Goal: Transaction & Acquisition: Purchase product/service

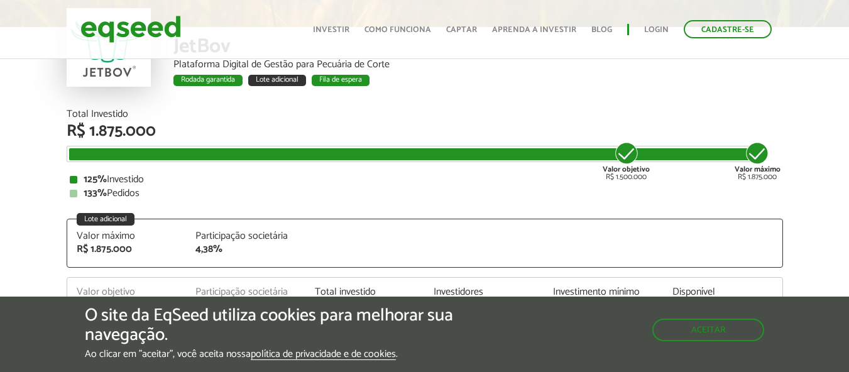
scroll to position [1551, 0]
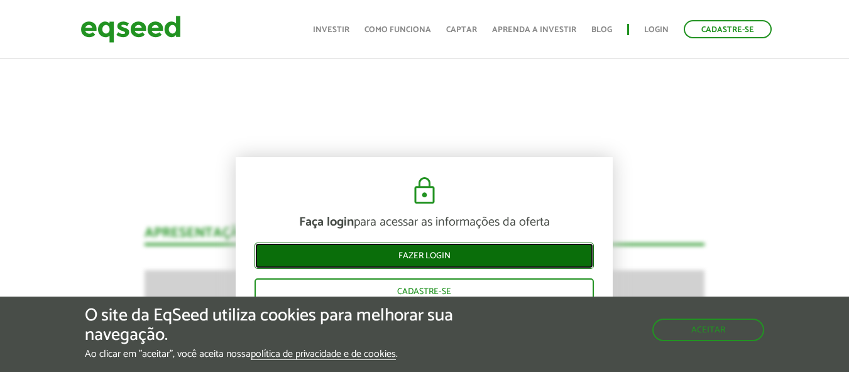
click at [417, 253] on link "Fazer login" at bounding box center [424, 256] width 339 height 26
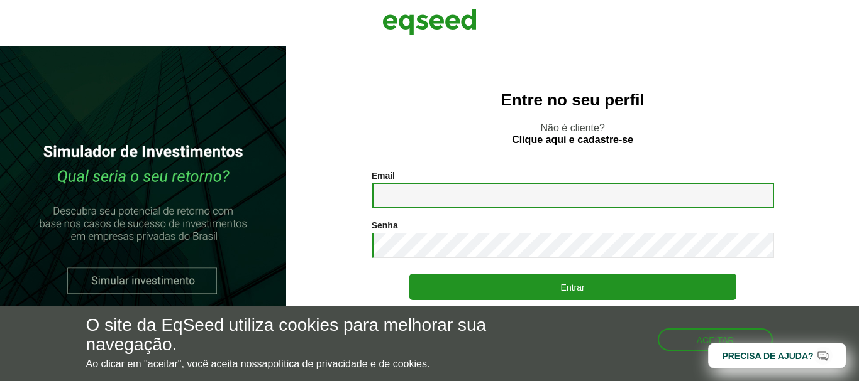
click at [410, 198] on input "Email *" at bounding box center [572, 196] width 402 height 25
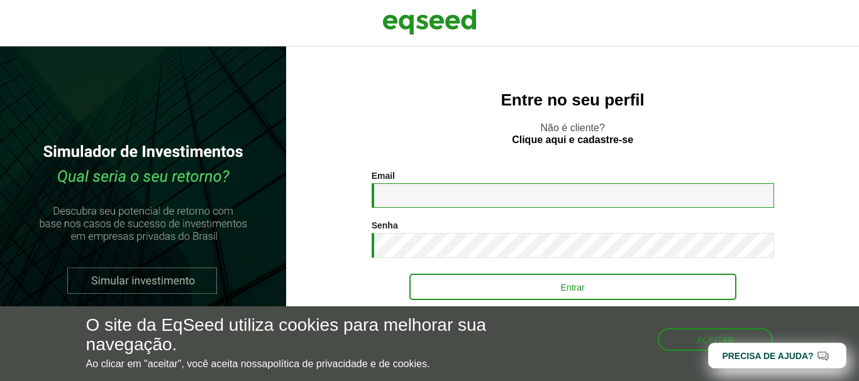
type input "**********"
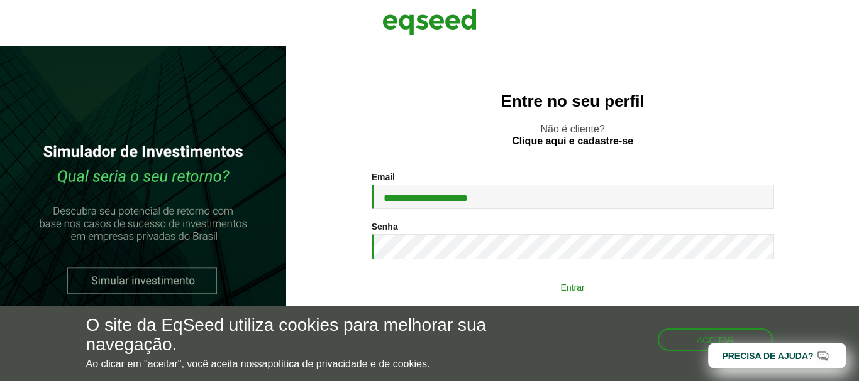
click at [574, 286] on button "Entrar" at bounding box center [572, 287] width 327 height 24
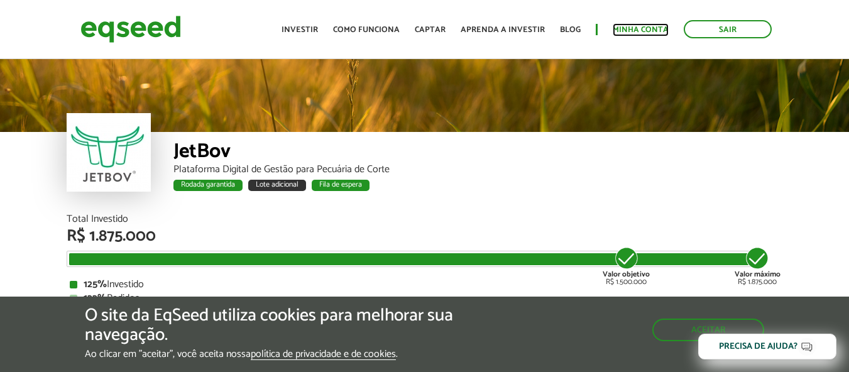
click at [648, 31] on link "Minha conta" at bounding box center [641, 30] width 56 height 8
click at [649, 26] on link "Minha conta" at bounding box center [641, 30] width 56 height 8
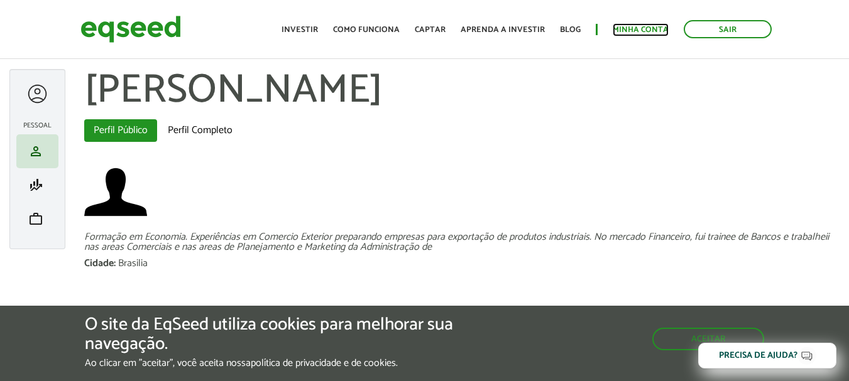
click at [627, 27] on link "Minha conta" at bounding box center [641, 30] width 56 height 8
click at [681, 333] on button "Aceitar" at bounding box center [709, 338] width 109 height 20
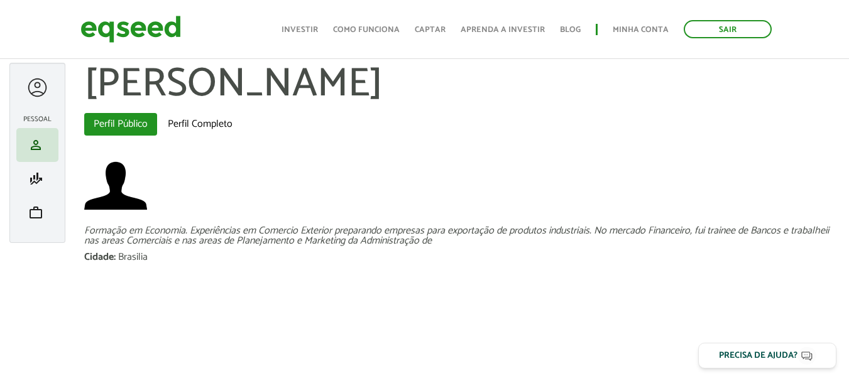
scroll to position [8, 0]
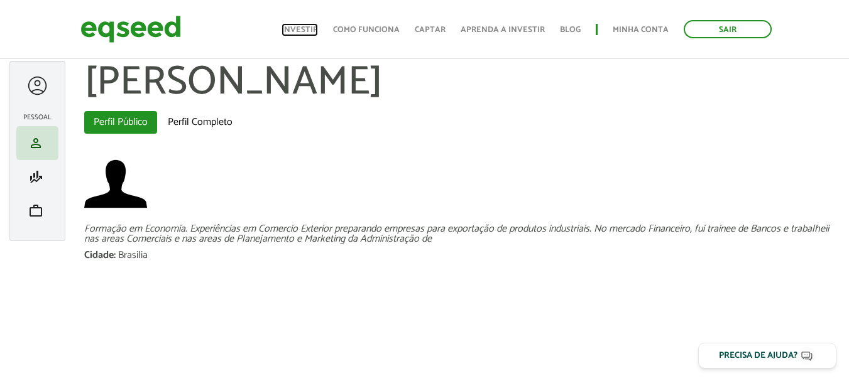
click at [304, 30] on link "Investir" at bounding box center [300, 30] width 36 height 8
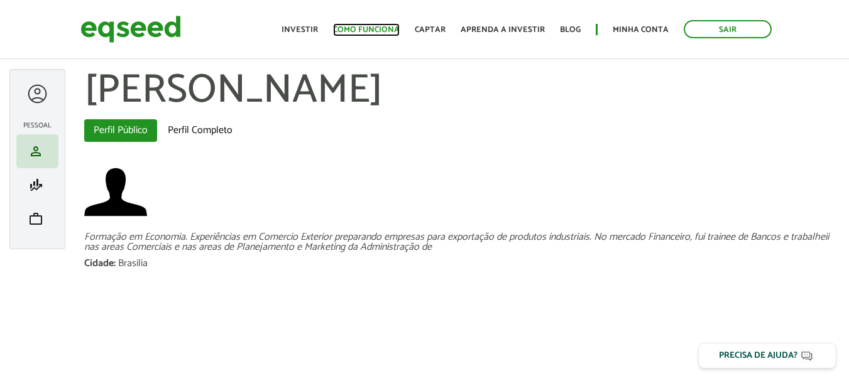
click at [378, 28] on link "Como funciona" at bounding box center [366, 30] width 67 height 8
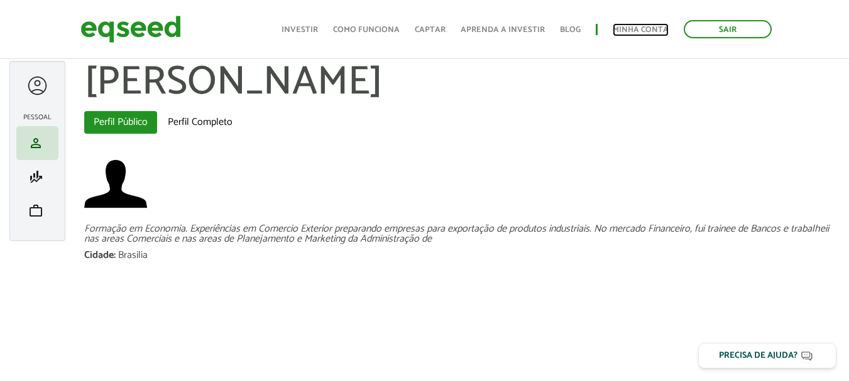
click at [639, 26] on link "Minha conta" at bounding box center [641, 30] width 56 height 8
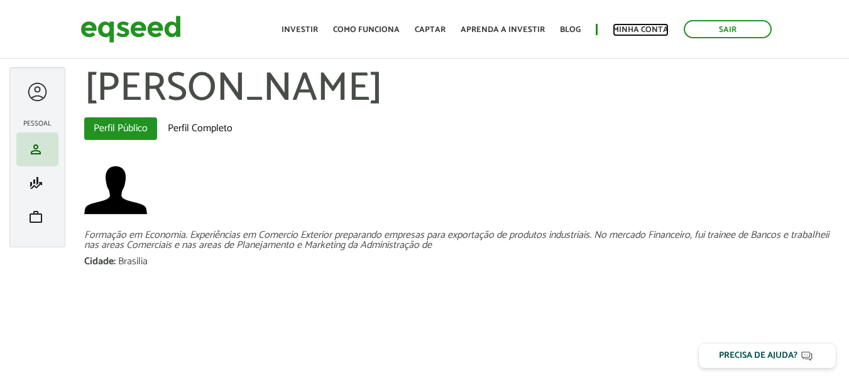
scroll to position [0, 0]
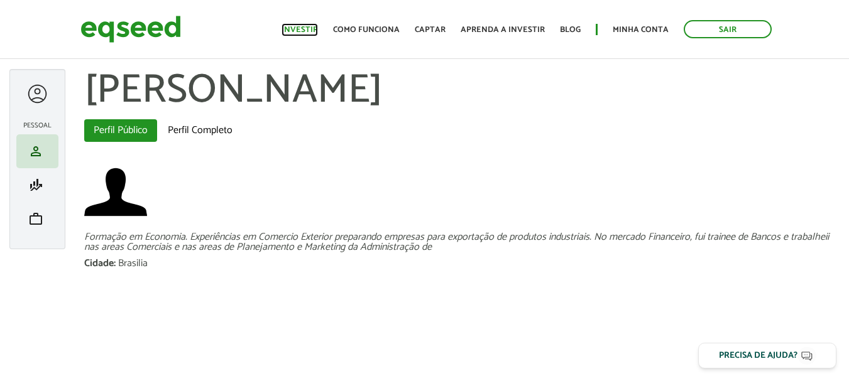
drag, startPoint x: 0, startPoint y: 0, endPoint x: 309, endPoint y: 31, distance: 310.7
click at [309, 31] on link "Investir" at bounding box center [300, 30] width 36 height 8
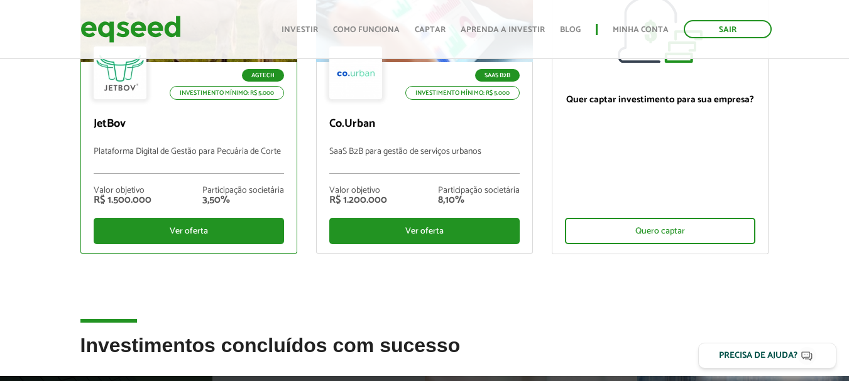
scroll to position [105, 0]
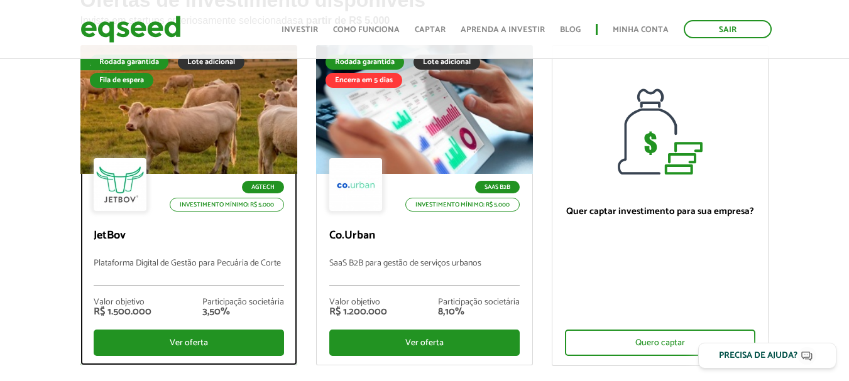
click at [114, 75] on div "Fila de espera" at bounding box center [121, 80] width 63 height 15
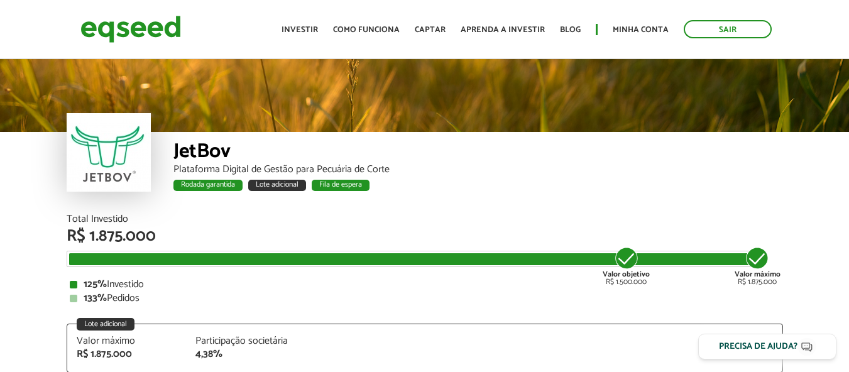
scroll to position [1496, 0]
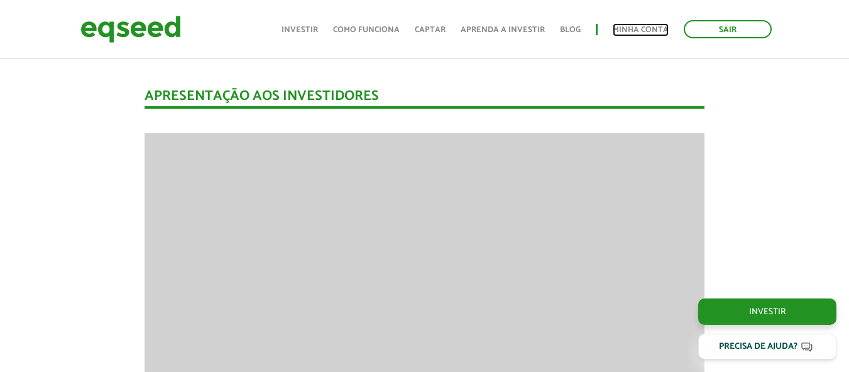
click at [639, 28] on link "Minha conta" at bounding box center [641, 30] width 56 height 8
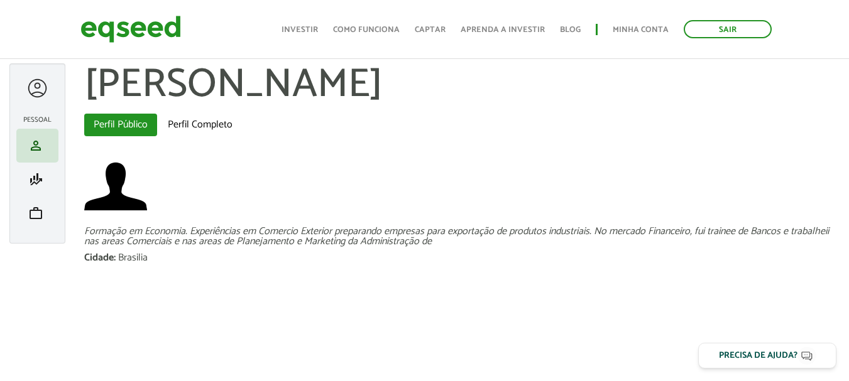
scroll to position [8, 0]
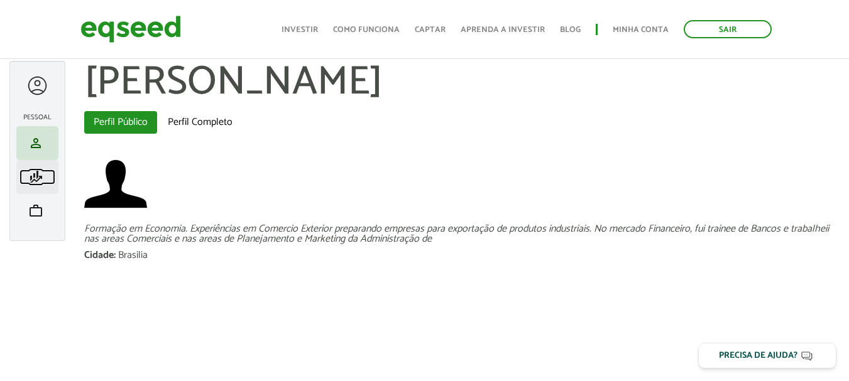
click at [35, 174] on span "finance_mode" at bounding box center [35, 177] width 15 height 15
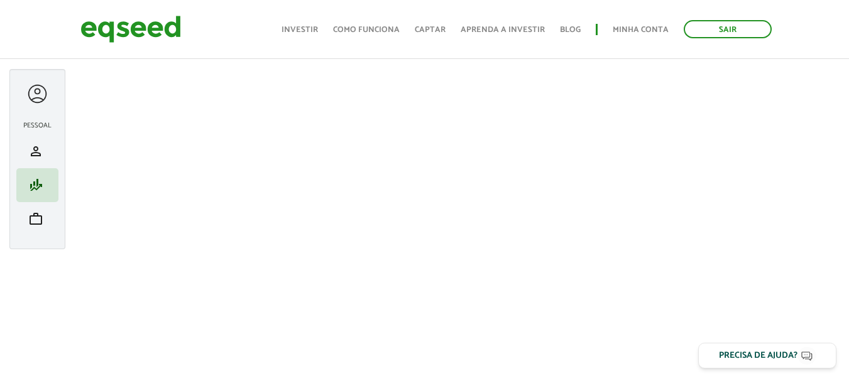
scroll to position [48, 0]
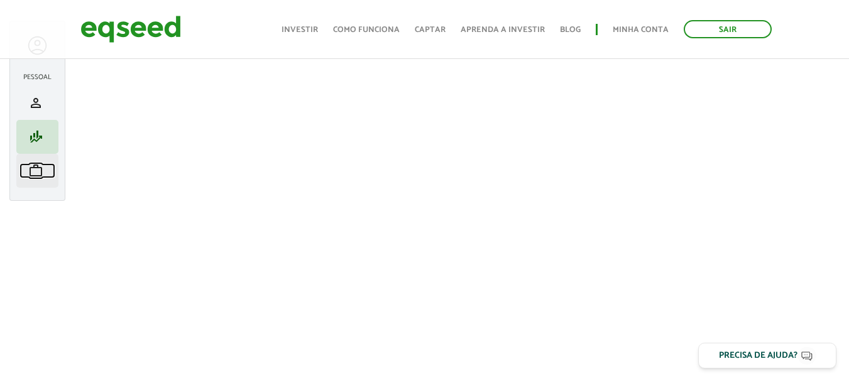
click at [40, 171] on span "work" at bounding box center [35, 170] width 15 height 15
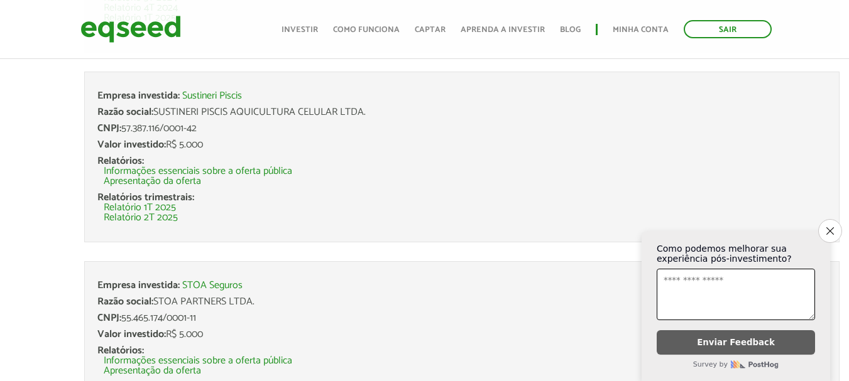
scroll to position [637, 0]
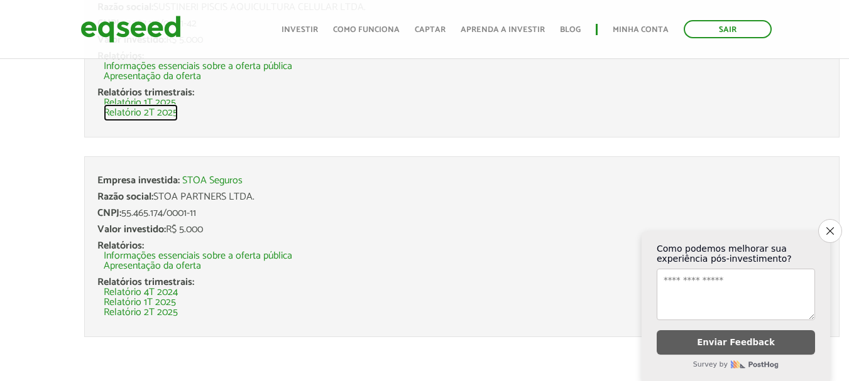
click at [170, 113] on link "Relatório 2T 2025" at bounding box center [141, 113] width 74 height 10
